Goal: Task Accomplishment & Management: Manage account settings

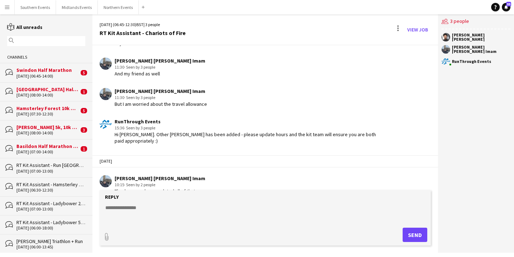
click at [60, 78] on div "[DATE] (06:45-14:00)" at bounding box center [47, 76] width 63 height 5
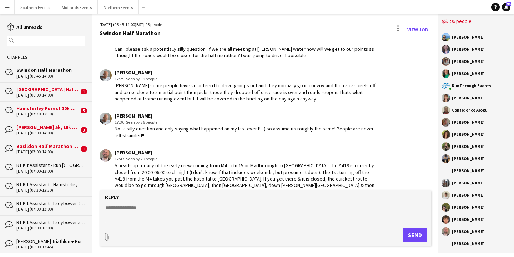
scroll to position [1065, 0]
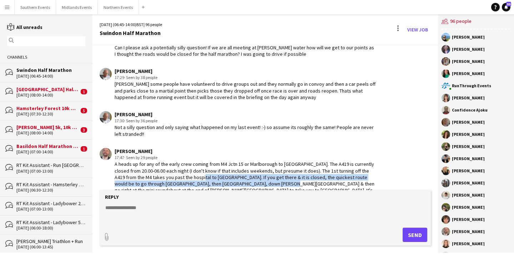
drag, startPoint x: 187, startPoint y: 173, endPoint x: 250, endPoint y: 179, distance: 63.5
click at [250, 179] on div "A heads up for any of the early crew coming from M4 Jctn 15 or Marlborough to C…" at bounding box center [246, 180] width 262 height 39
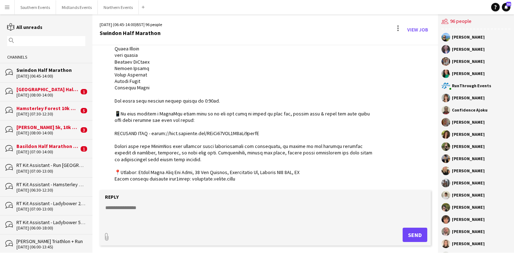
scroll to position [952, 0]
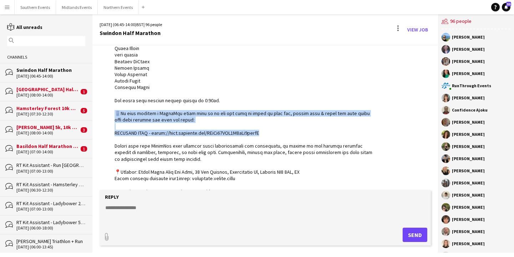
drag, startPoint x: 113, startPoint y: 114, endPoint x: 276, endPoint y: 132, distance: 164.6
click at [276, 132] on div "RunThrough Events 13:38 · Seen by 81 people" at bounding box center [238, 192] width 277 height 592
copy div "📱We have created a WhatsApp group chat so we can all stay in touch on race day,…"
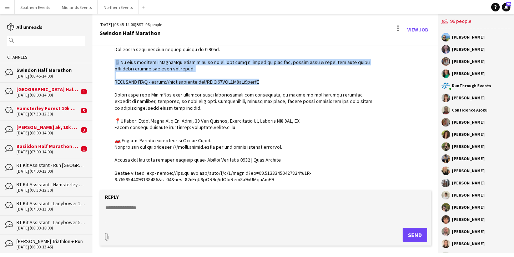
scroll to position [1004, 0]
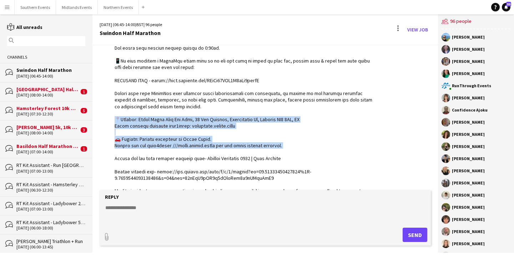
drag, startPoint x: 113, startPoint y: 119, endPoint x: 293, endPoint y: 145, distance: 181.1
click at [293, 145] on div "RunThrough Events 13:38 · Seen by 81 people" at bounding box center [238, 139] width 277 height 592
copy div "Address: Coate Water Main Car Park, 28 The Birches, Marlborough Rd, Swindon SN3…"
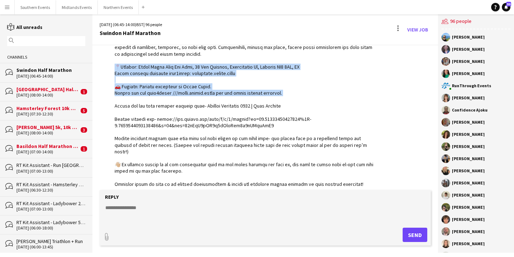
scroll to position [1022, 0]
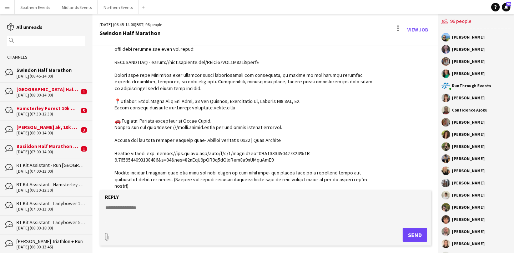
click at [243, 122] on div at bounding box center [246, 127] width 262 height 579
drag, startPoint x: 283, startPoint y: 124, endPoint x: 121, endPoint y: 126, distance: 162.2
click at [121, 126] on div at bounding box center [246, 127] width 262 height 579
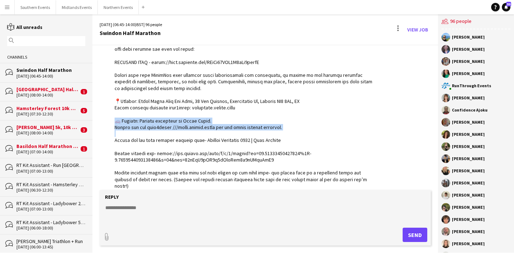
drag, startPoint x: 114, startPoint y: 122, endPoint x: 280, endPoint y: 132, distance: 167.1
click at [280, 132] on div "RunThrough Events 13:38 · Seen by 81 people" at bounding box center [238, 121] width 277 height 592
copy div "Parking: Parking available at Coate Water. Please use the what3words ///tonic.h…"
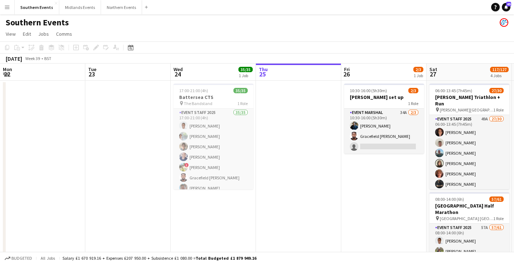
scroll to position [0, 171]
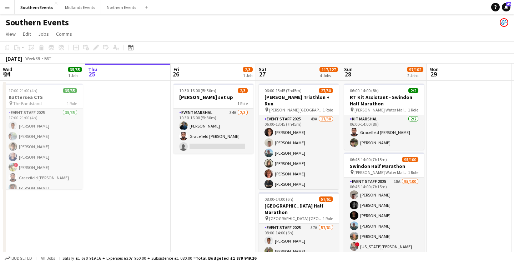
click at [12, 11] on button "Menu" at bounding box center [7, 7] width 14 height 14
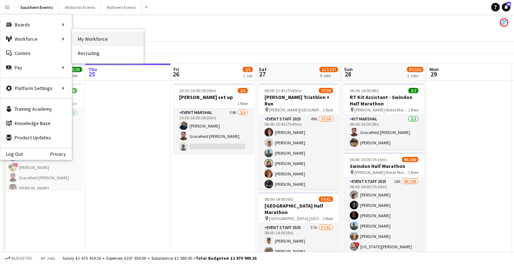
click at [105, 34] on link "My Workforce" at bounding box center [107, 39] width 71 height 14
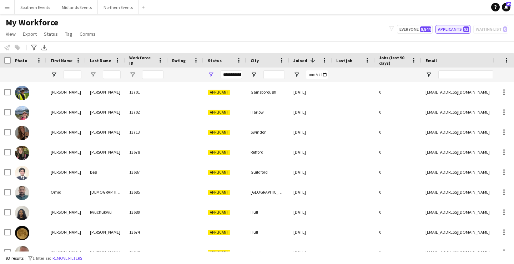
click at [451, 28] on button "Applicants 93" at bounding box center [453, 29] width 35 height 9
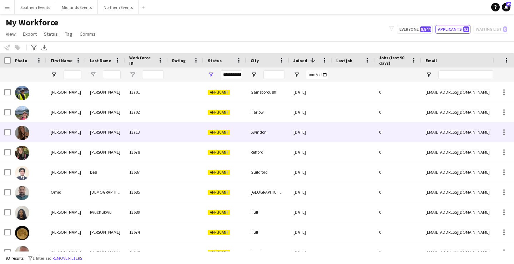
click at [275, 134] on div "Swindon" at bounding box center [268, 132] width 43 height 20
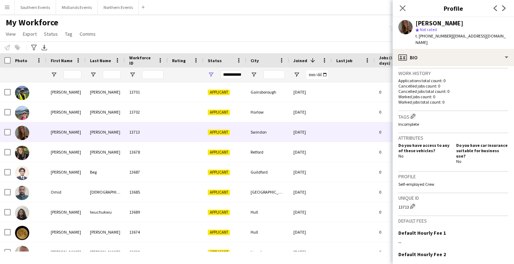
scroll to position [176, 0]
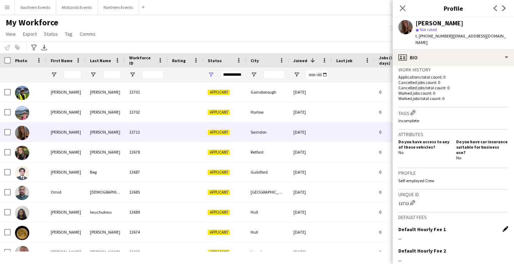
click at [504, 226] on app-icon "Edit this field" at bounding box center [506, 229] width 6 height 6
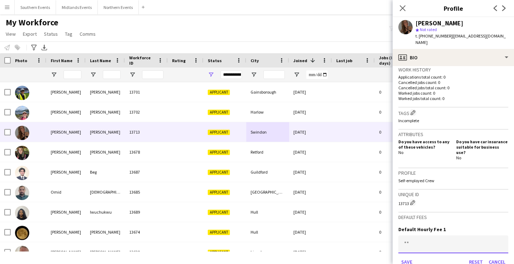
click at [432, 236] on input at bounding box center [454, 244] width 110 height 18
type input "******"
click at [399, 256] on button "Save" at bounding box center [407, 261] width 17 height 11
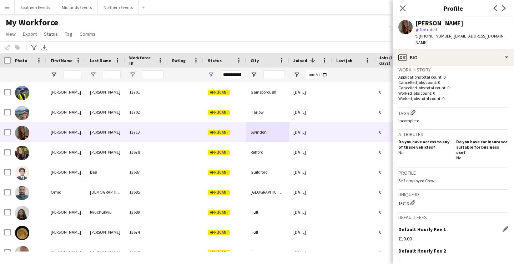
scroll to position [0, 0]
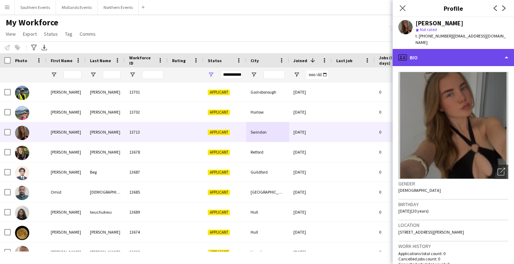
click at [452, 55] on div "profile Bio" at bounding box center [453, 57] width 121 height 17
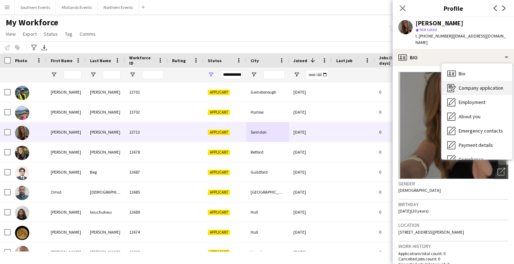
click at [461, 85] on span "Company application" at bounding box center [481, 88] width 45 height 6
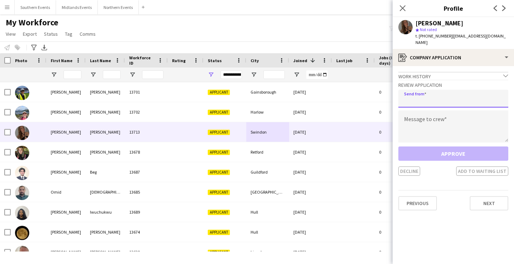
click at [439, 97] on input "email" at bounding box center [454, 99] width 110 height 18
type input "**********"
click at [449, 118] on textarea at bounding box center [454, 126] width 110 height 32
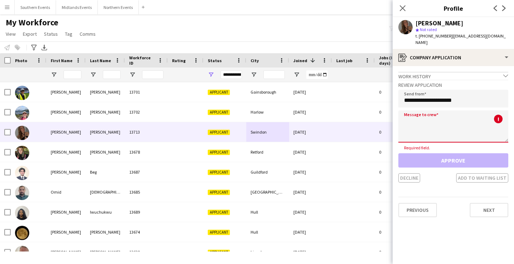
click at [437, 123] on textarea at bounding box center [454, 126] width 110 height 32
paste textarea "**********"
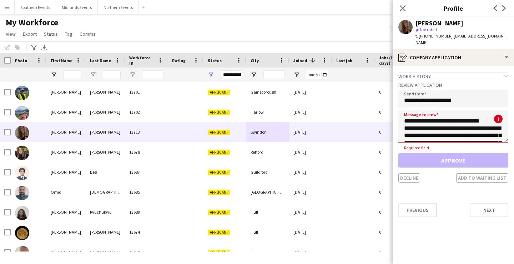
scroll to position [47, 0]
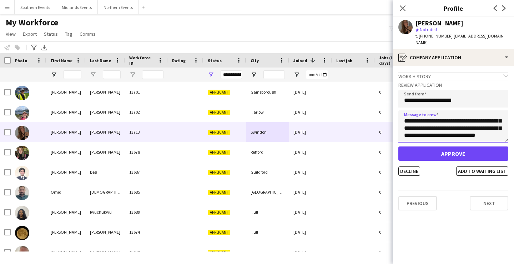
type textarea "**********"
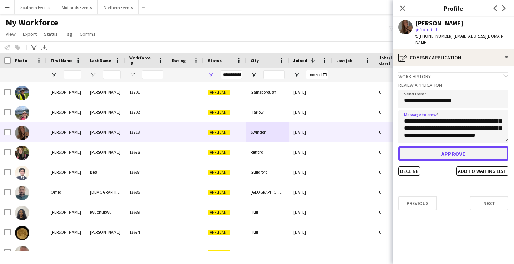
click at [445, 146] on button "Approve" at bounding box center [454, 153] width 110 height 14
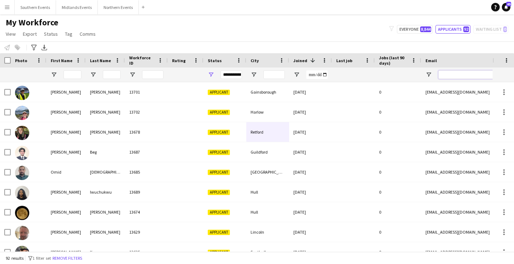
click at [462, 74] on input "Email Filter Input" at bounding box center [499, 74] width 121 height 9
paste input "**********"
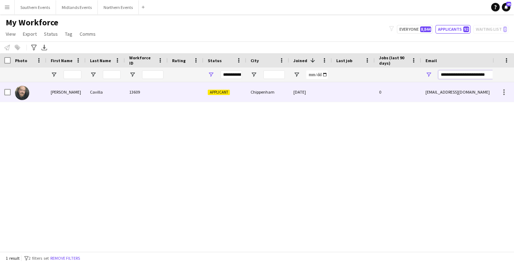
type input "**********"
click at [194, 90] on div at bounding box center [186, 92] width 36 height 20
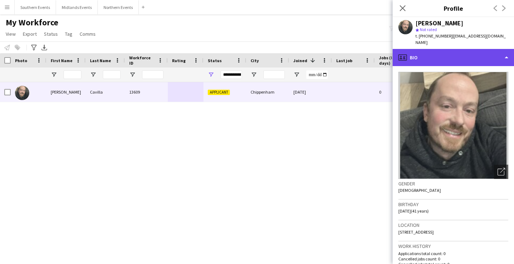
click at [444, 49] on div "profile Bio" at bounding box center [453, 57] width 121 height 17
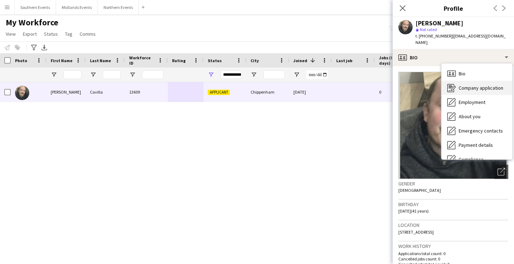
click at [470, 85] on div "Company application Company application" at bounding box center [477, 88] width 71 height 14
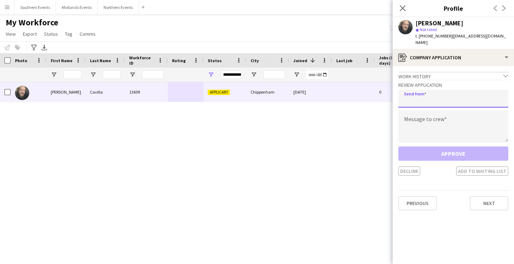
click at [444, 95] on input "email" at bounding box center [454, 99] width 110 height 18
type input "**********"
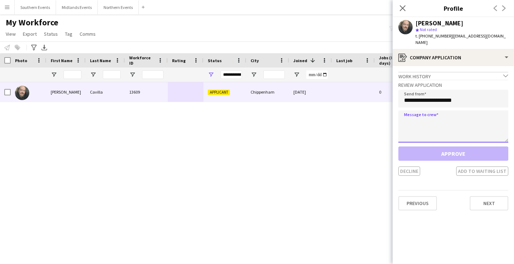
click at [438, 121] on textarea at bounding box center [454, 126] width 110 height 32
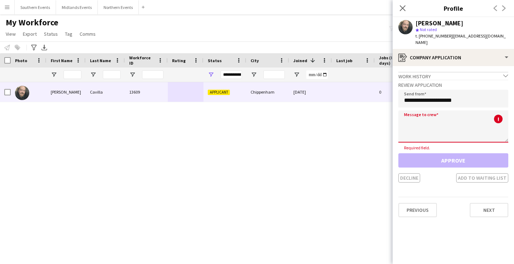
paste textarea "**********"
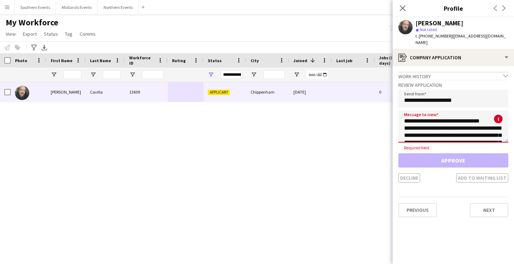
scroll to position [40, 0]
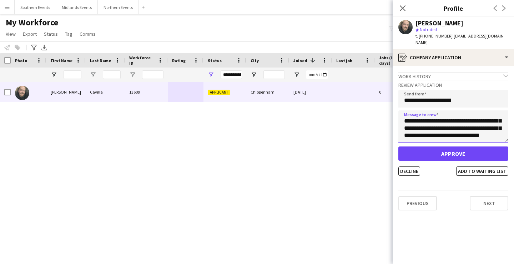
paste textarea "**********"
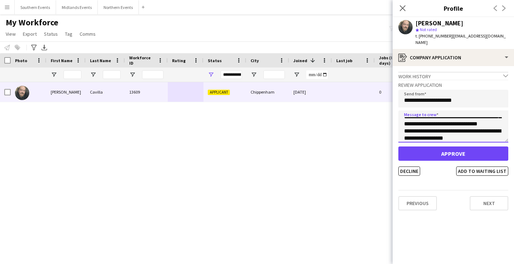
scroll to position [54, 0]
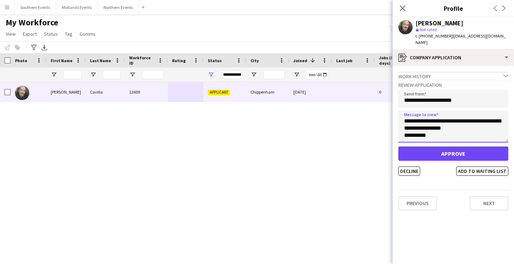
type textarea "**********"
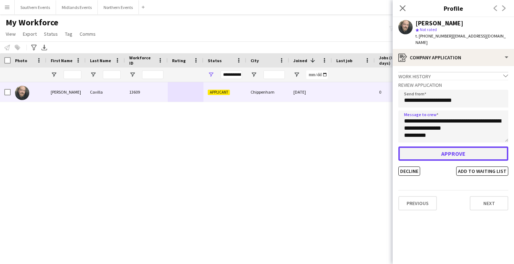
click at [460, 146] on button "Approve" at bounding box center [454, 153] width 110 height 14
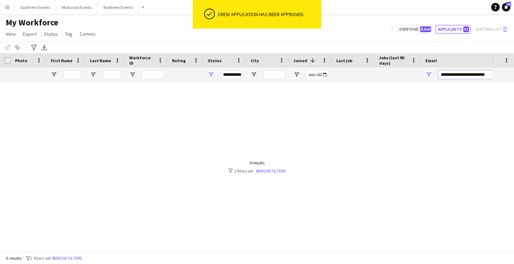
click at [456, 74] on input "**********" at bounding box center [499, 74] width 121 height 9
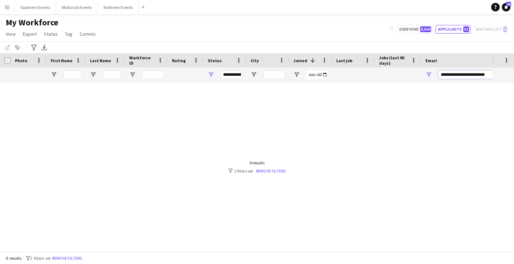
click at [456, 74] on input "**********" at bounding box center [499, 74] width 121 height 9
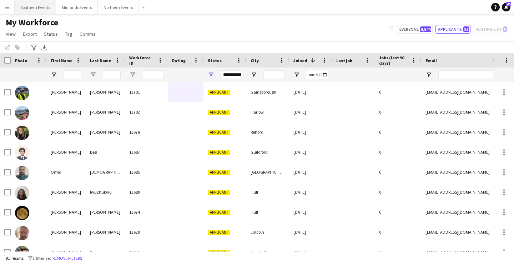
click at [33, 4] on button "Southern Events Close" at bounding box center [35, 7] width 41 height 14
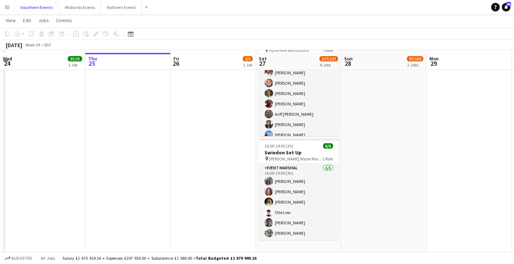
scroll to position [273, 0]
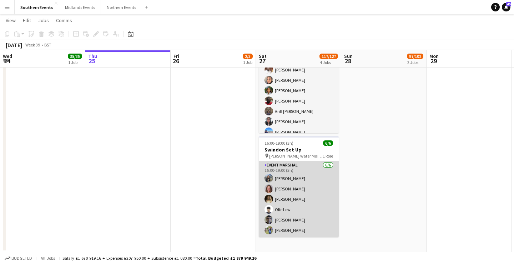
click at [320, 213] on app-card-role "Event Marshal [DATE] 16:00-19:00 (3h) [PERSON_NAME] [PERSON_NAME] [PERSON_NAME]…" at bounding box center [299, 199] width 80 height 76
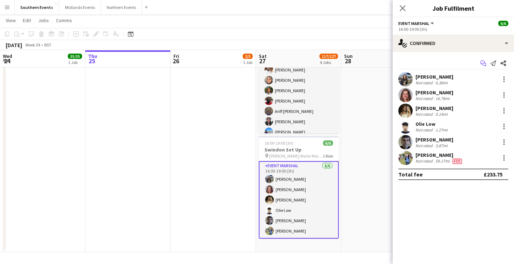
click at [484, 63] on icon "Start chat" at bounding box center [484, 63] width 6 height 6
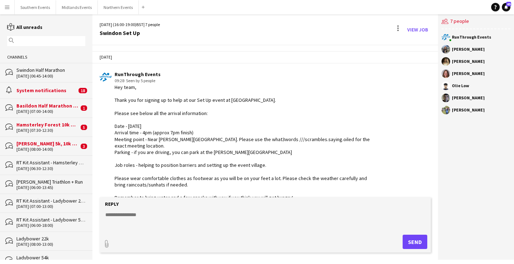
scroll to position [39, 0]
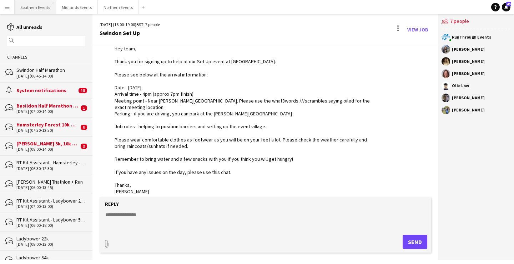
click at [37, 8] on button "Southern Events Close" at bounding box center [35, 7] width 41 height 14
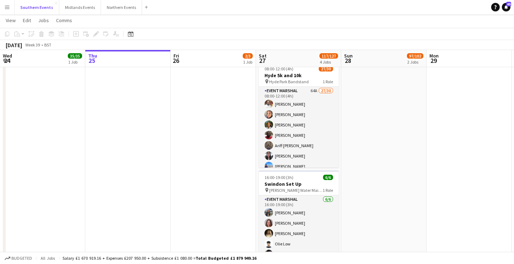
scroll to position [238, 0]
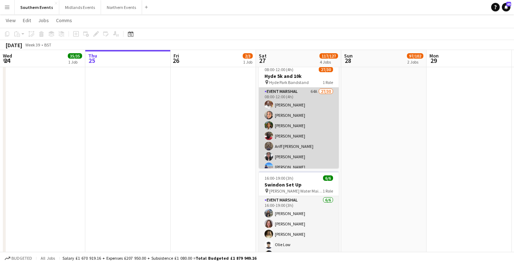
click at [298, 137] on app-card-role "Event Marshal 64A 27/30 08:00-12:00 (4h) [PERSON_NAME] Odii [PERSON_NAME] [PERS…" at bounding box center [299, 251] width 80 height 327
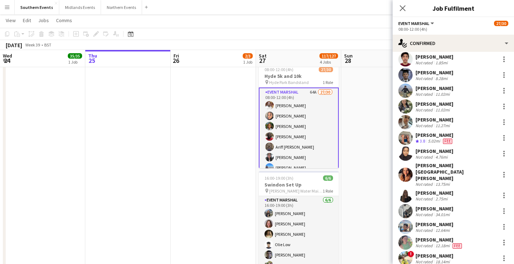
scroll to position [145, 0]
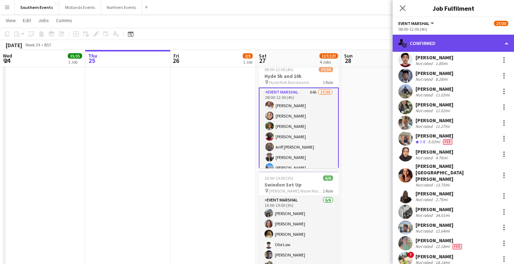
click at [462, 40] on div "single-neutral-actions-check-2 Confirmed" at bounding box center [453, 43] width 121 height 17
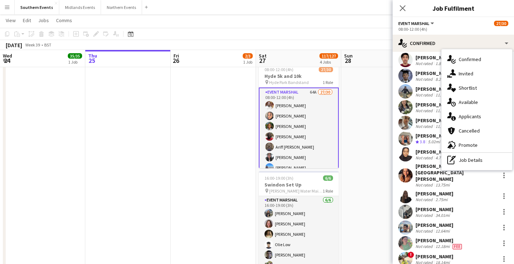
click at [431, 137] on div "[PERSON_NAME]" at bounding box center [435, 136] width 38 height 6
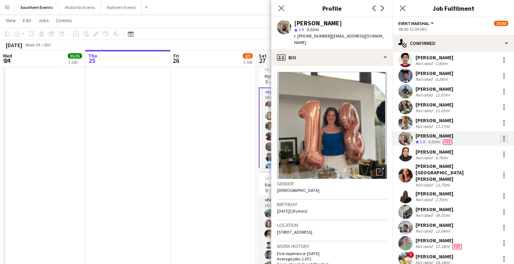
click at [503, 138] on div at bounding box center [504, 138] width 9 height 9
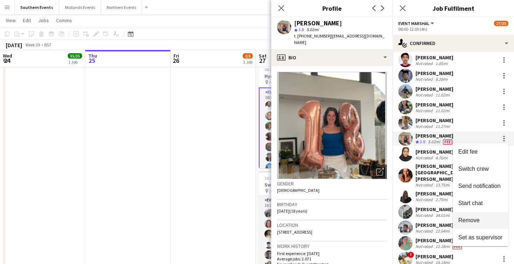
click at [484, 222] on span "Remove" at bounding box center [481, 220] width 44 height 6
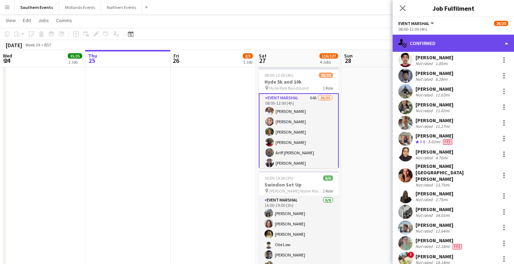
click at [461, 38] on div "single-neutral-actions-check-2 Confirmed" at bounding box center [453, 43] width 121 height 17
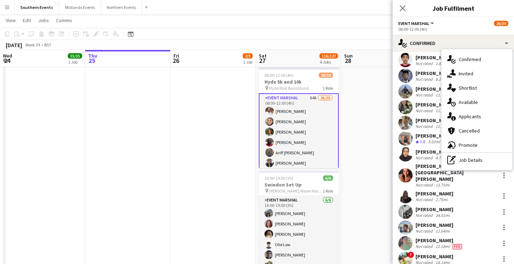
click at [424, 131] on div "[PERSON_NAME] Not rated 12.11mi [PERSON_NAME] Crew rating 3 10.53mi Fee [PERSON…" at bounding box center [453, 167] width 121 height 481
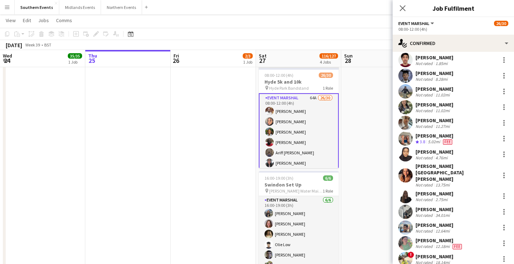
click at [427, 134] on div "[PERSON_NAME]" at bounding box center [435, 136] width 38 height 6
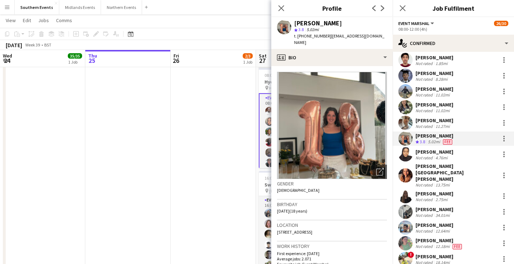
click at [509, 138] on div "[PERSON_NAME] Crew rating 3.8 5.02mi Fee" at bounding box center [453, 138] width 121 height 14
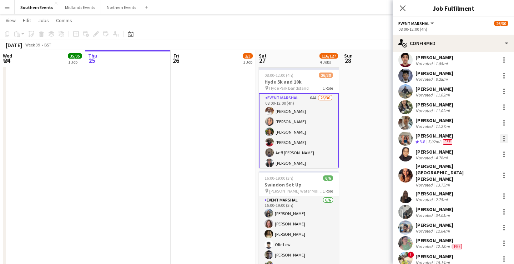
click at [504, 138] on div at bounding box center [504, 138] width 1 height 1
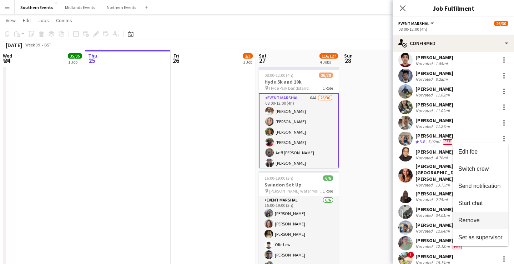
click at [477, 216] on button "Remove" at bounding box center [481, 220] width 56 height 17
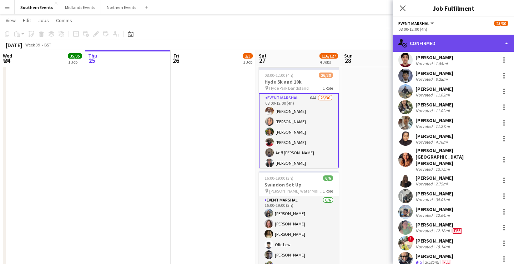
click at [455, 40] on div "single-neutral-actions-check-2 Confirmed" at bounding box center [453, 43] width 121 height 17
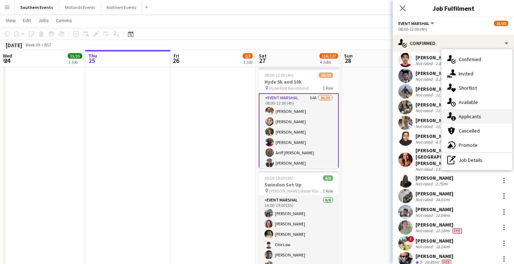
click at [469, 114] on span "Applicants" at bounding box center [470, 116] width 23 height 6
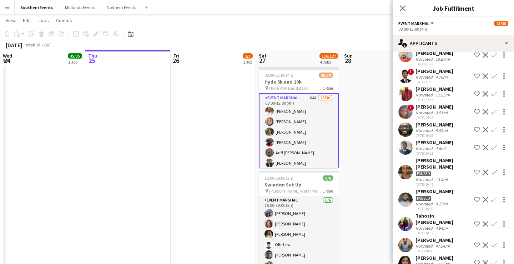
scroll to position [122, 0]
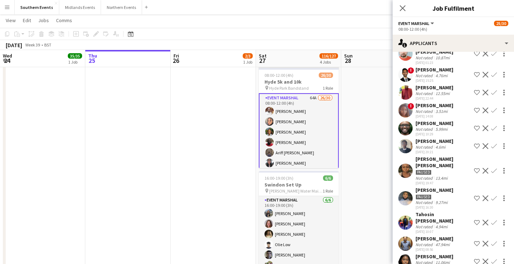
click at [433, 253] on div "[PERSON_NAME]" at bounding box center [435, 256] width 38 height 6
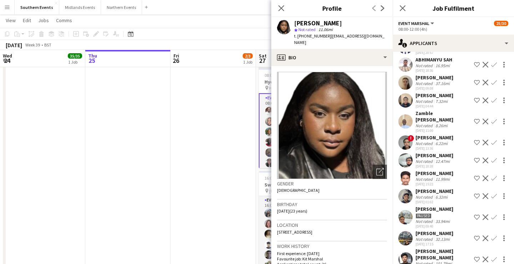
scroll to position [534, 0]
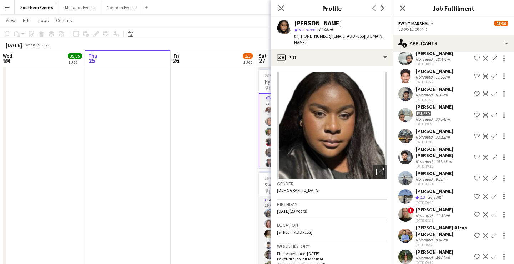
click at [447, 170] on div "[PERSON_NAME] Not rated 9.1mi [DATE] 17:01 Shortlist crew Decline Confirm" at bounding box center [453, 178] width 121 height 16
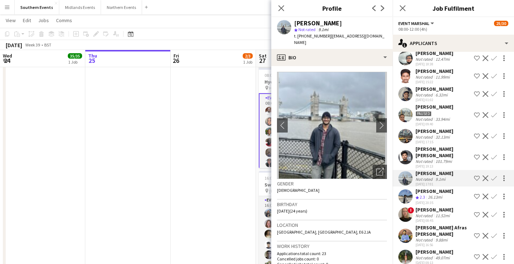
click at [447, 159] on div "101.79mi" at bounding box center [443, 161] width 19 height 5
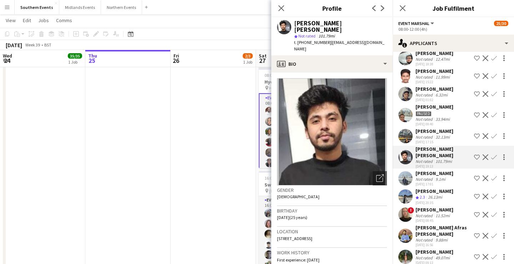
click at [453, 134] on div "Not rated 32.13mi" at bounding box center [435, 136] width 38 height 5
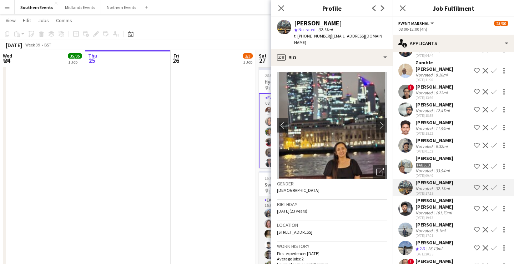
scroll to position [482, 0]
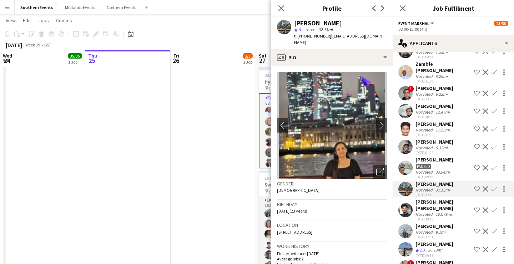
click at [443, 156] on div "[PERSON_NAME]" at bounding box center [435, 159] width 38 height 6
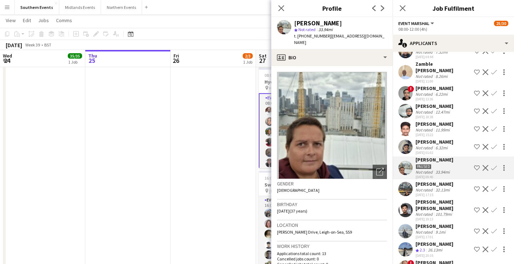
click at [446, 139] on div "[PERSON_NAME]" at bounding box center [435, 142] width 38 height 6
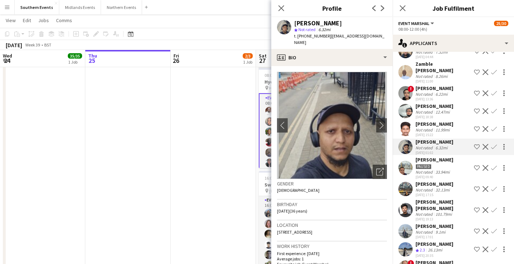
click at [452, 127] on div "Not rated 11.99mi" at bounding box center [435, 129] width 38 height 5
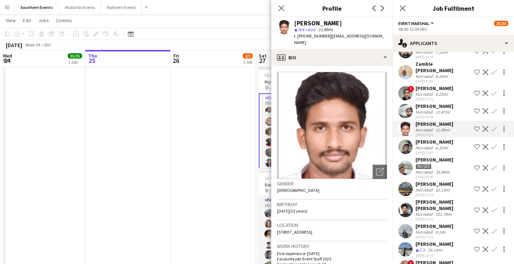
click at [453, 103] on div "[PERSON_NAME] Not rated 12.47mi [DATE] 18:38 Shortlist crew Decline Confirm" at bounding box center [453, 111] width 121 height 16
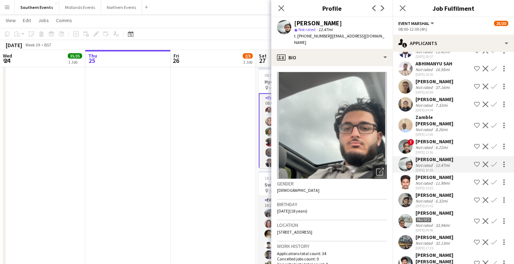
scroll to position [422, 0]
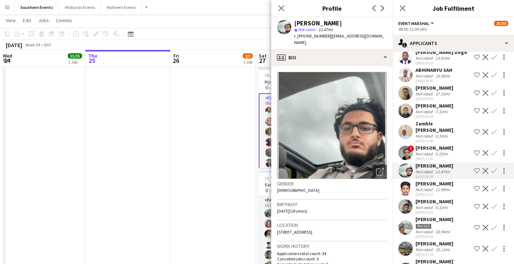
click at [447, 151] on div "6.22mi" at bounding box center [441, 153] width 15 height 5
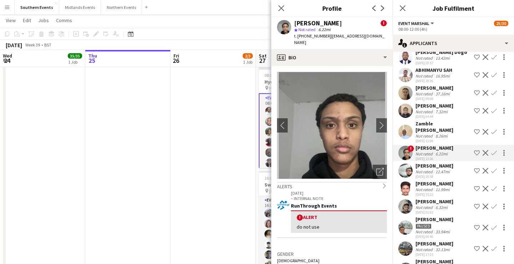
click at [447, 133] on div "8.26mi" at bounding box center [441, 135] width 15 height 5
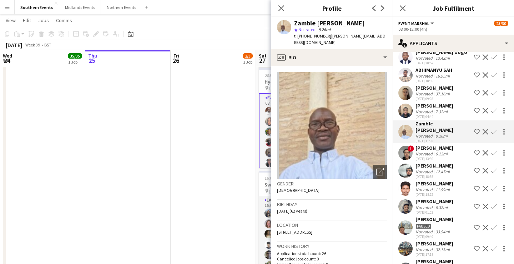
click at [446, 109] on div "7.32mi" at bounding box center [441, 111] width 15 height 5
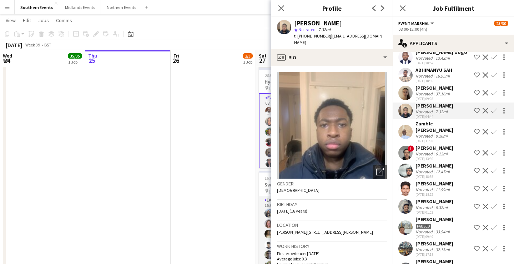
click at [446, 85] on div "[PERSON_NAME]" at bounding box center [435, 88] width 38 height 6
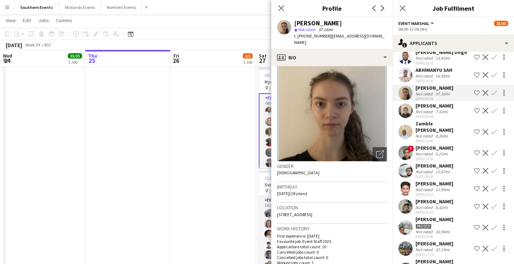
scroll to position [13, 0]
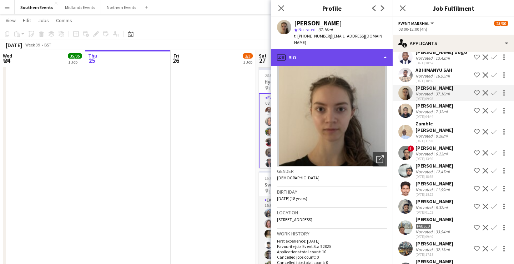
click at [339, 49] on div "profile Bio" at bounding box center [332, 57] width 121 height 17
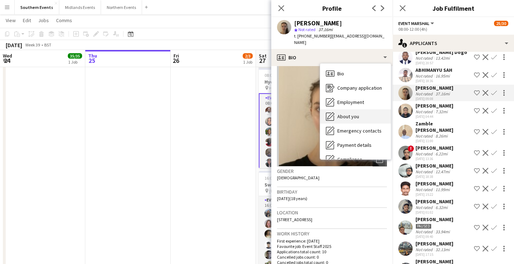
click at [354, 114] on div "About you About you" at bounding box center [355, 116] width 71 height 14
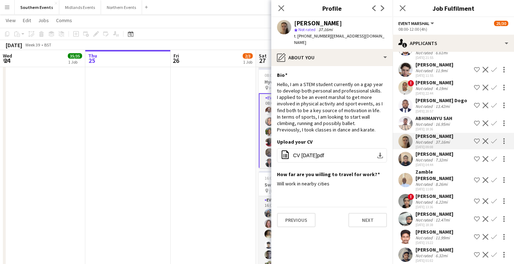
scroll to position [371, 0]
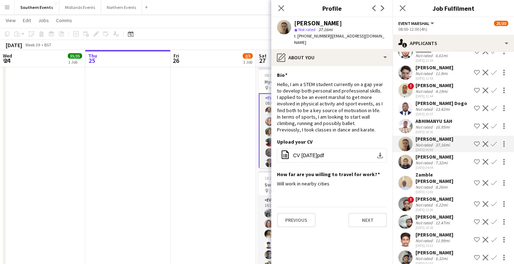
click at [441, 118] on div "ABHIMANYU SAH" at bounding box center [434, 121] width 37 height 6
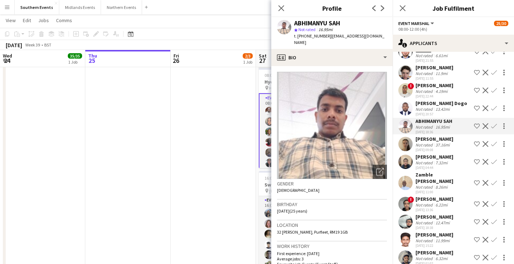
click at [449, 106] on div "13.42mi" at bounding box center [442, 108] width 17 height 5
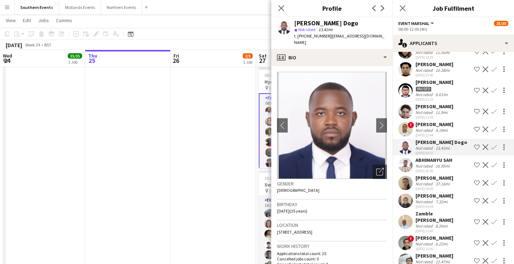
scroll to position [330, 0]
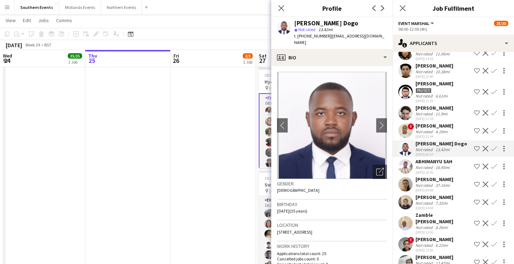
click at [449, 105] on div "[PERSON_NAME]" at bounding box center [435, 108] width 38 height 6
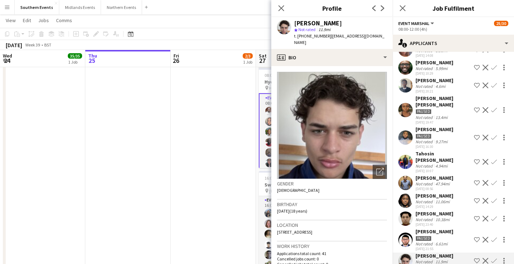
scroll to position [182, 0]
click at [435, 164] on div "4.94mi" at bounding box center [441, 166] width 15 height 5
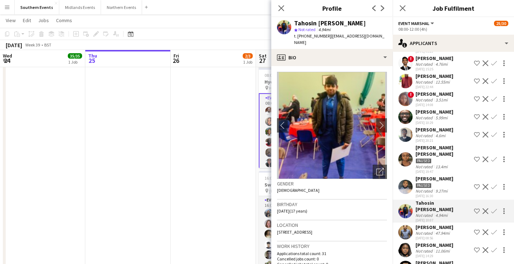
scroll to position [129, 0]
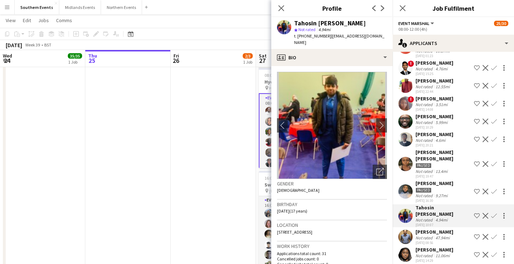
click at [453, 156] on div "[PERSON_NAME] [PERSON_NAME] Paused Not rated 13.4mi [DATE] 19:47 Shortlist crew…" at bounding box center [453, 163] width 121 height 29
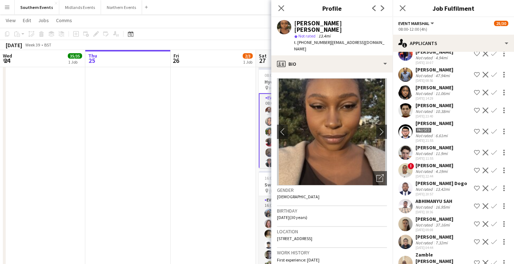
scroll to position [291, 0]
click at [443, 195] on div "[PERSON_NAME] Not rated 6.55mi [DATE] 13:49 Shortlist crew Decline Confirm [PER…" at bounding box center [453, 160] width 121 height 736
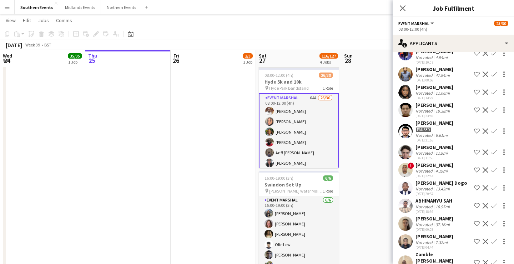
click at [462, 215] on div "[PERSON_NAME] Not rated 37.16mi [DATE] 09:08 Shortlist crew Decline Confirm" at bounding box center [453, 223] width 121 height 16
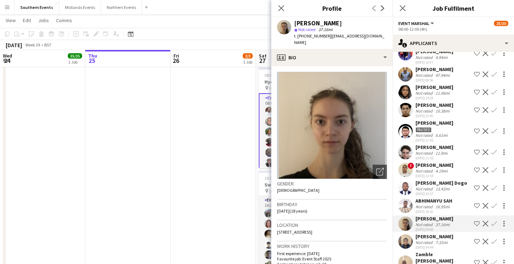
click at [493, 221] on app-icon "Confirm" at bounding box center [495, 224] width 6 height 6
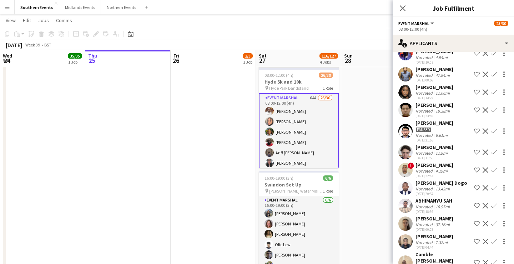
click at [493, 221] on app-icon "Confirm" at bounding box center [495, 224] width 6 height 6
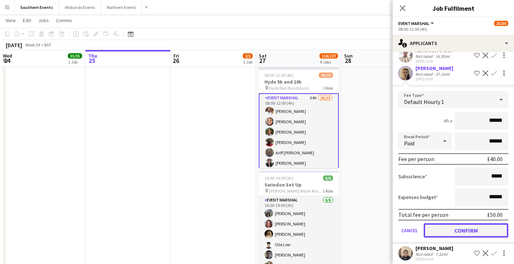
click at [470, 223] on button "Confirm" at bounding box center [466, 230] width 85 height 14
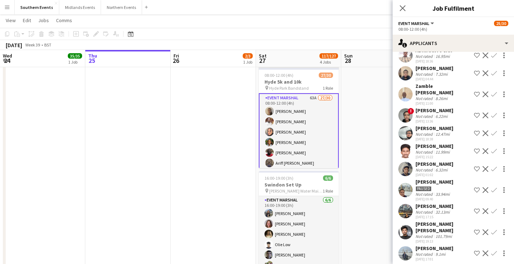
scroll to position [262, 0]
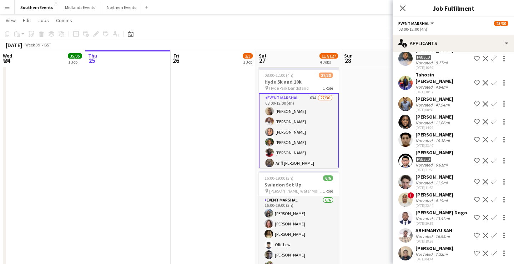
click at [352, 4] on app-navbar "Menu Boards Boards Boards All jobs Status Workforce Workforce My Workforce Recr…" at bounding box center [257, 7] width 514 height 14
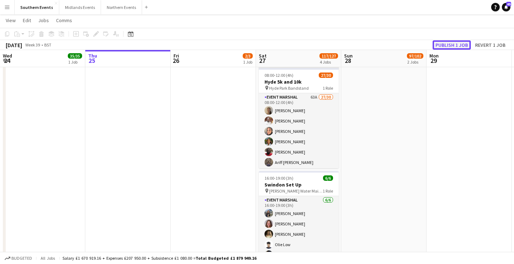
click at [438, 41] on button "Publish 1 job" at bounding box center [452, 44] width 38 height 9
